Goal: Navigation & Orientation: Find specific page/section

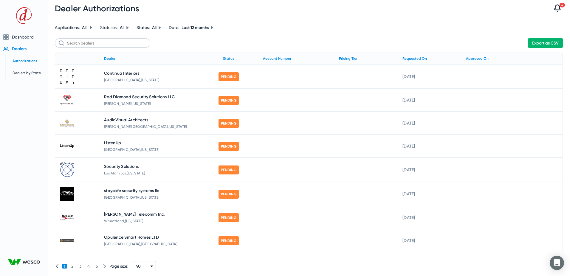
click at [76, 72] on td at bounding box center [77, 76] width 44 height 24
click at [67, 74] on img at bounding box center [67, 76] width 14 height 14
click at [112, 72] on span "Continua Interiors" at bounding box center [121, 73] width 35 height 6
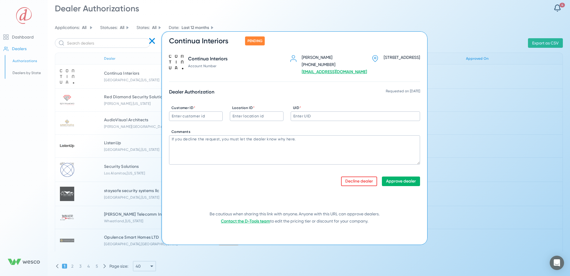
click at [153, 41] on icon at bounding box center [152, 41] width 10 height 10
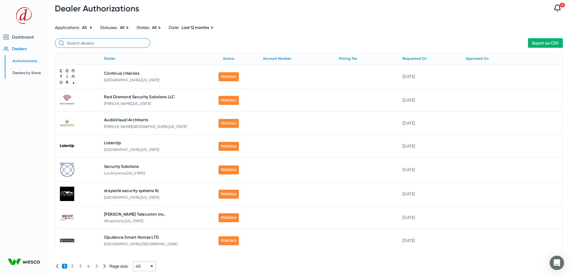
click at [86, 42] on input "text" at bounding box center [102, 43] width 95 height 10
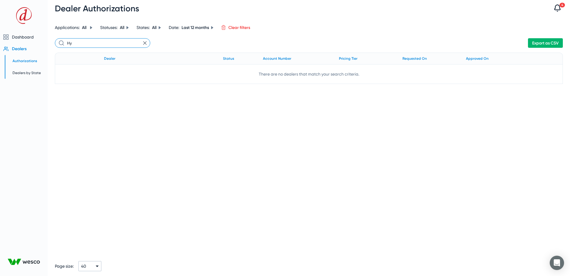
type input "H"
type input "N"
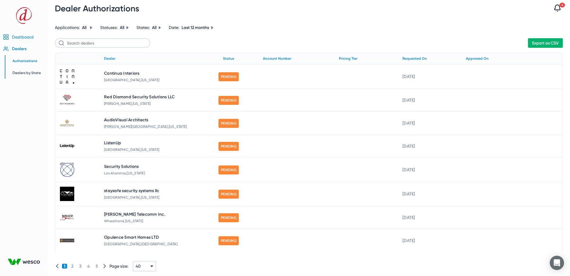
click at [17, 36] on span "Dashboard" at bounding box center [23, 37] width 22 height 5
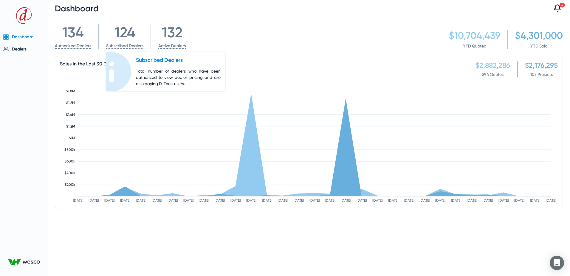
click at [115, 45] on link "Subscribed Dealers" at bounding box center [124, 45] width 37 height 5
drag, startPoint x: 115, startPoint y: 45, endPoint x: 113, endPoint y: 34, distance: 11.4
click at [113, 34] on div "124" at bounding box center [124, 32] width 37 height 17
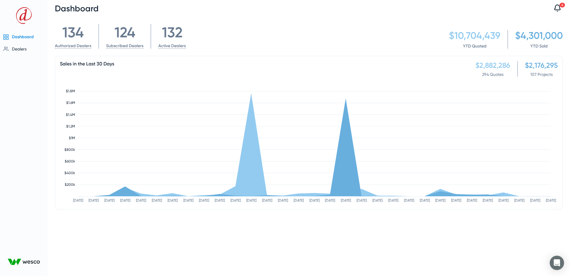
click at [121, 32] on div "124" at bounding box center [124, 32] width 37 height 17
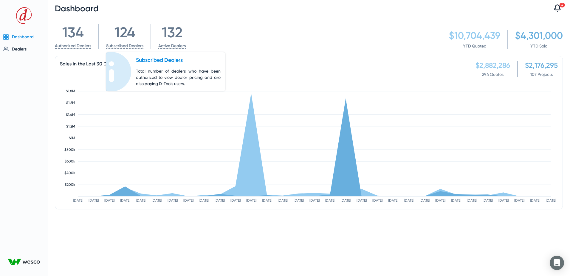
click at [120, 45] on link "Subscribed Dealers" at bounding box center [124, 45] width 37 height 5
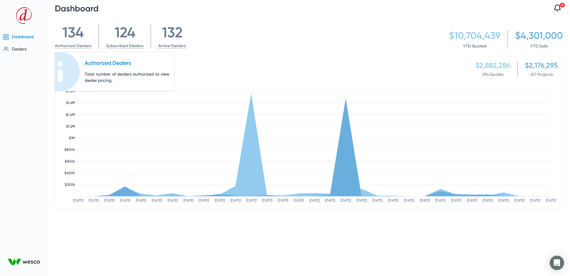
click at [70, 47] on link "Authorized Dealers" at bounding box center [73, 45] width 36 height 5
click at [15, 49] on span "Dealers" at bounding box center [19, 49] width 15 height 5
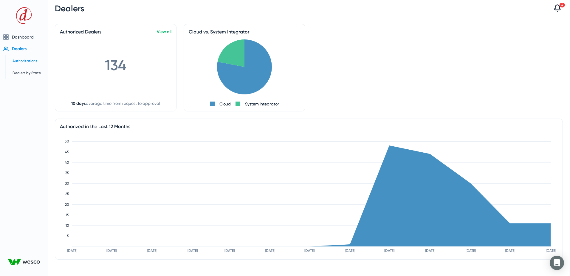
click at [21, 60] on span "Authorizations" at bounding box center [25, 61] width 24 height 4
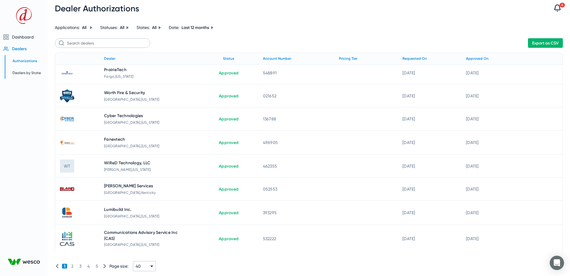
scroll to position [746, 0]
click at [98, 266] on span "5" at bounding box center [97, 265] width 6 height 5
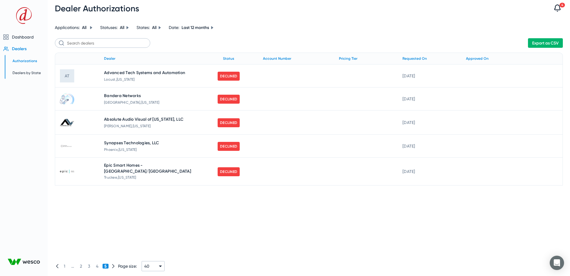
click at [113, 265] on div "1 ... 2 3 4 5 Page size: 40" at bounding box center [309, 266] width 508 height 20
click at [97, 265] on span "4" at bounding box center [97, 265] width 6 height 5
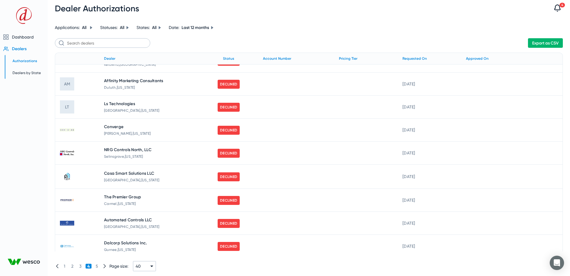
scroll to position [740, 0]
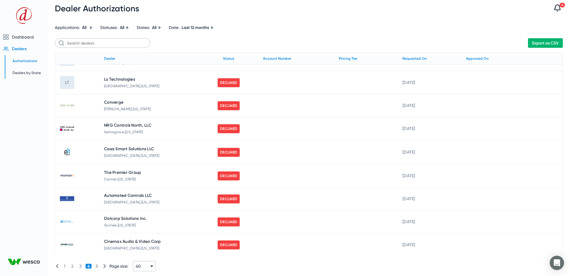
click at [81, 265] on span "3" at bounding box center [81, 265] width 6 height 5
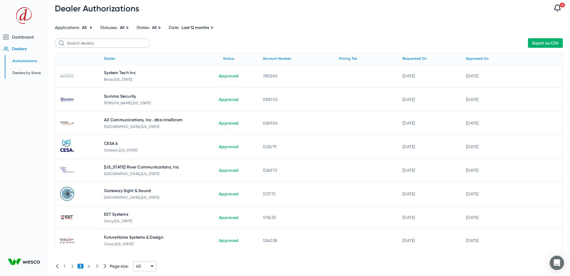
scroll to position [746, 0]
click at [72, 267] on span "2" at bounding box center [72, 265] width 6 height 5
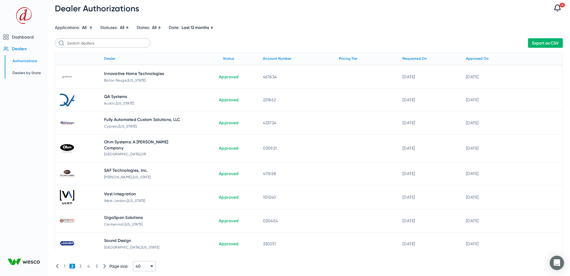
scroll to position [739, 0]
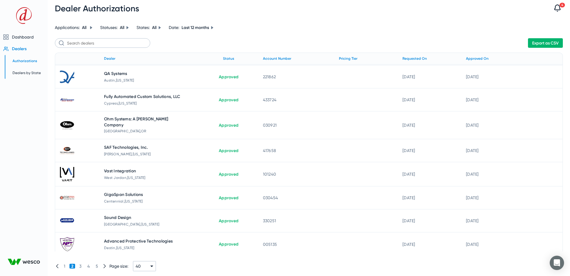
click at [64, 265] on span "1" at bounding box center [64, 265] width 5 height 5
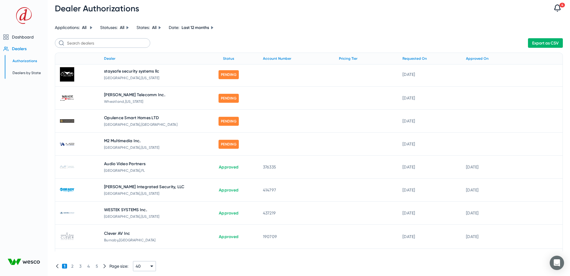
scroll to position [149, 0]
